Goal: Information Seeking & Learning: Compare options

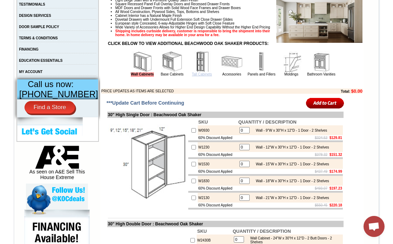
click at [193, 76] on link "Tall Cabinets" at bounding box center [202, 74] width 20 height 4
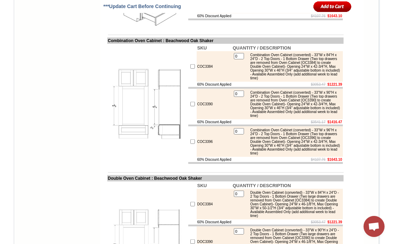
scroll to position [1012, 0]
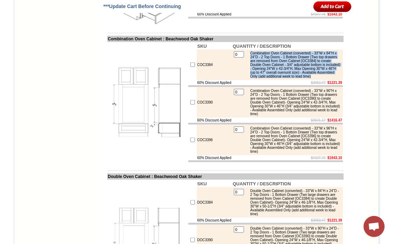
drag, startPoint x: 311, startPoint y: 110, endPoint x: 247, endPoint y: 81, distance: 70.1
click at [247, 78] on div "Combination Oven Cabinet (converted) - 33"W x 84"H x 24"D - 2 Top Doors - 1 Bot…" at bounding box center [294, 64] width 94 height 27
copy div "Combination Oven Cabinet (converted) - 33"W x 84"H x 24"D - 2 Top Doors - 1 Bot…"
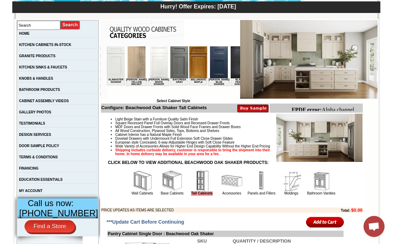
scroll to position [117, 0]
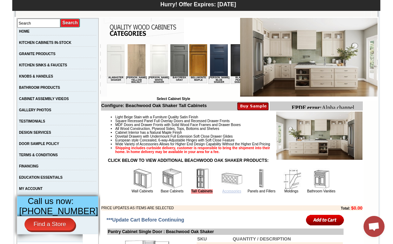
click at [222, 193] on link "Accessories" at bounding box center [231, 191] width 19 height 4
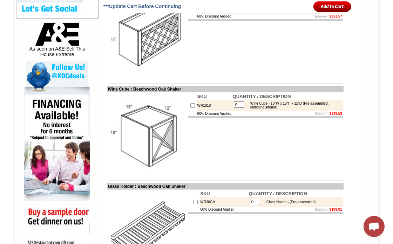
scroll to position [467, 0]
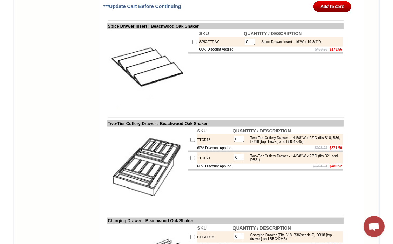
scroll to position [1129, 0]
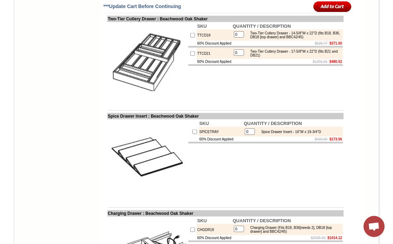
scroll to position [1168, 0]
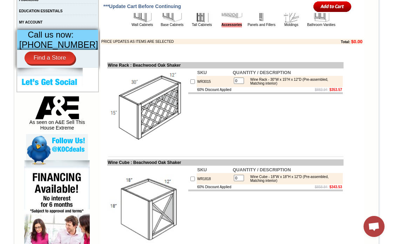
scroll to position [257, 0]
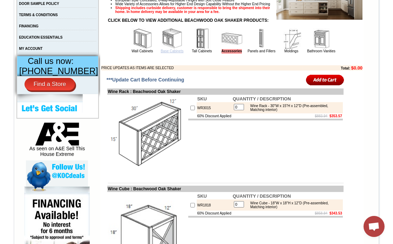
click at [164, 53] on link "Base Cabinets" at bounding box center [171, 51] width 23 height 4
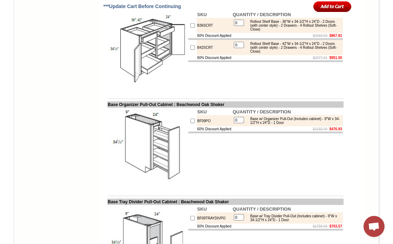
scroll to position [808, 0]
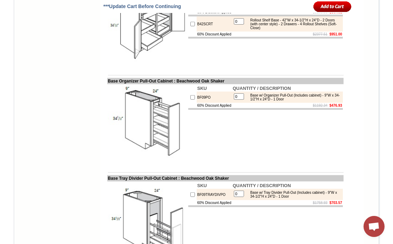
click at [197, 103] on td "BF09PO" at bounding box center [214, 96] width 35 height 11
copy td "BF09PO"
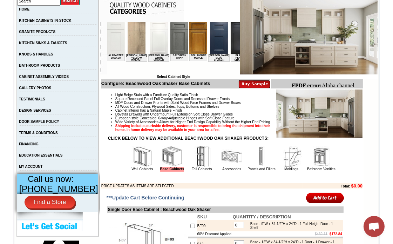
scroll to position [131, 0]
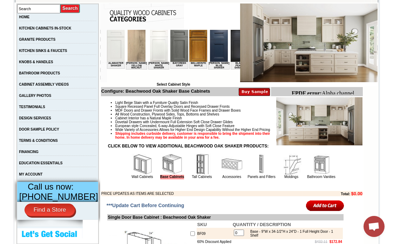
click at [210, 51] on img at bounding box center [219, 45] width 18 height 32
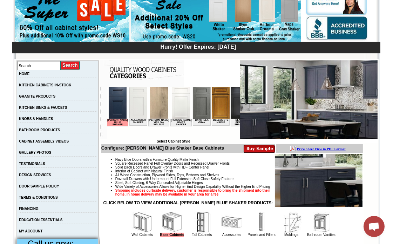
scroll to position [156, 0]
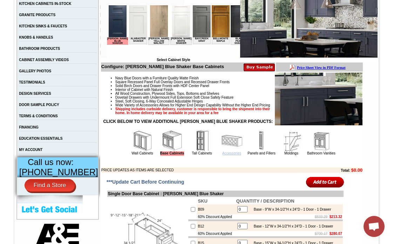
click at [226, 155] on link "Accessories" at bounding box center [231, 153] width 19 height 4
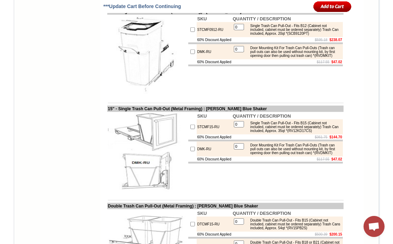
scroll to position [895, 0]
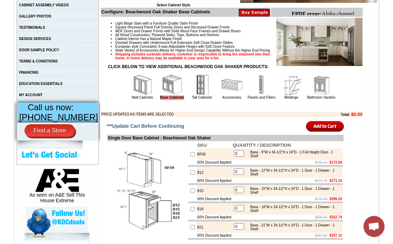
scroll to position [209, 0]
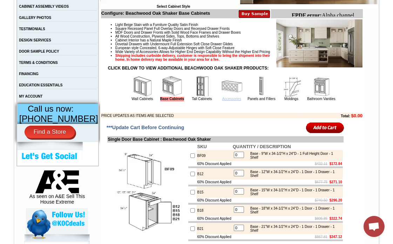
click at [222, 101] on link "Accessories" at bounding box center [231, 99] width 19 height 4
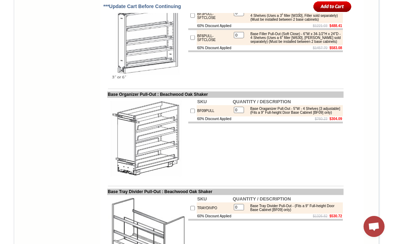
scroll to position [1636, 0]
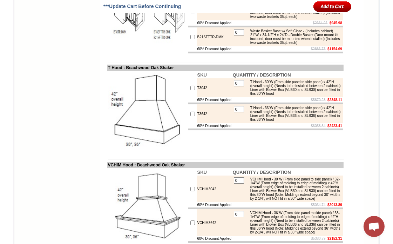
scroll to position [3232, 0]
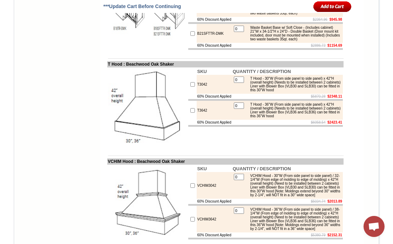
copy td "B15SFTTR"
drag, startPoint x: 218, startPoint y: 69, endPoint x: 190, endPoint y: 68, distance: 28.8
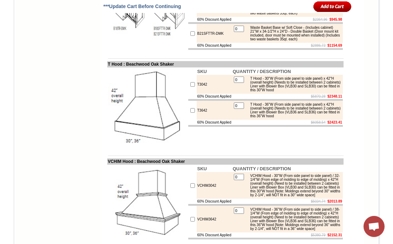
copy td "B15SFTTR-DMK"
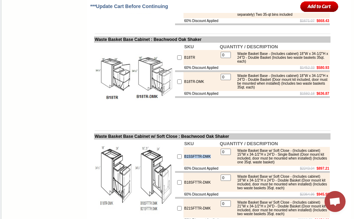
scroll to position [3022, 0]
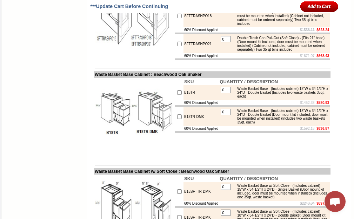
drag, startPoint x: 165, startPoint y: 60, endPoint x: 145, endPoint y: 59, distance: 20.7
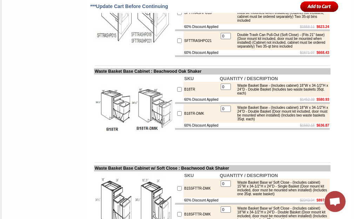
scroll to position [3057, 0]
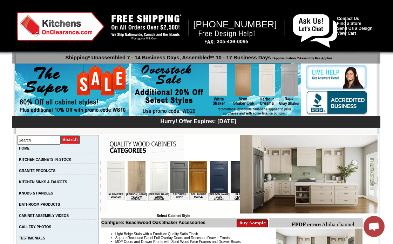
drag, startPoint x: 396, startPoint y: 123, endPoint x: 398, endPoint y: 5, distance: 117.8
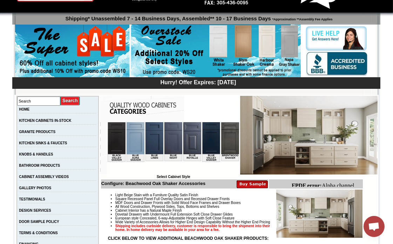
scroll to position [0, 146]
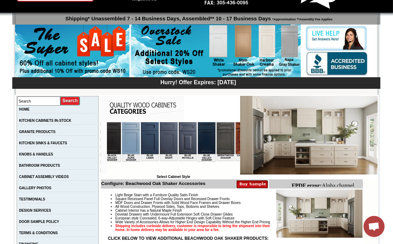
click at [141, 138] on img at bounding box center [150, 138] width 18 height 32
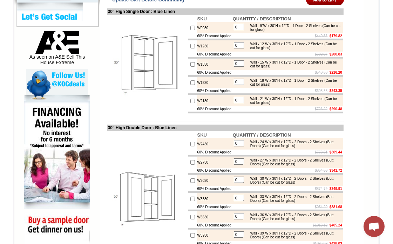
scroll to position [190, 0]
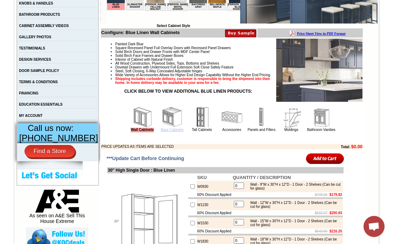
click at [170, 131] on link "Base Cabinets" at bounding box center [171, 130] width 23 height 4
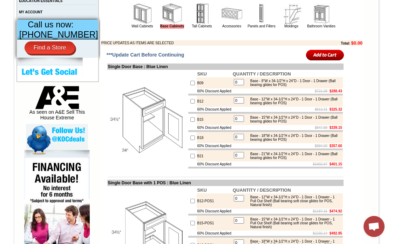
scroll to position [239, 0]
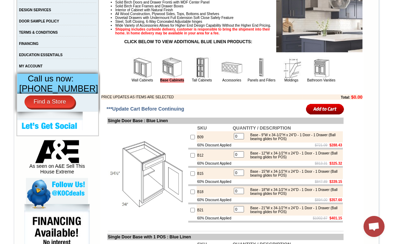
drag, startPoint x: 397, startPoint y: 12, endPoint x: 398, endPoint y: 29, distance: 17.6
click at [222, 81] on link "Accessories" at bounding box center [231, 80] width 19 height 4
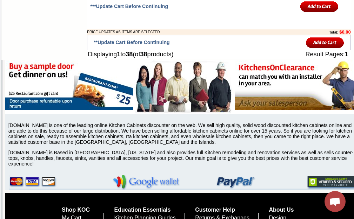
scroll to position [2033, 0]
